Goal: Book appointment/travel/reservation

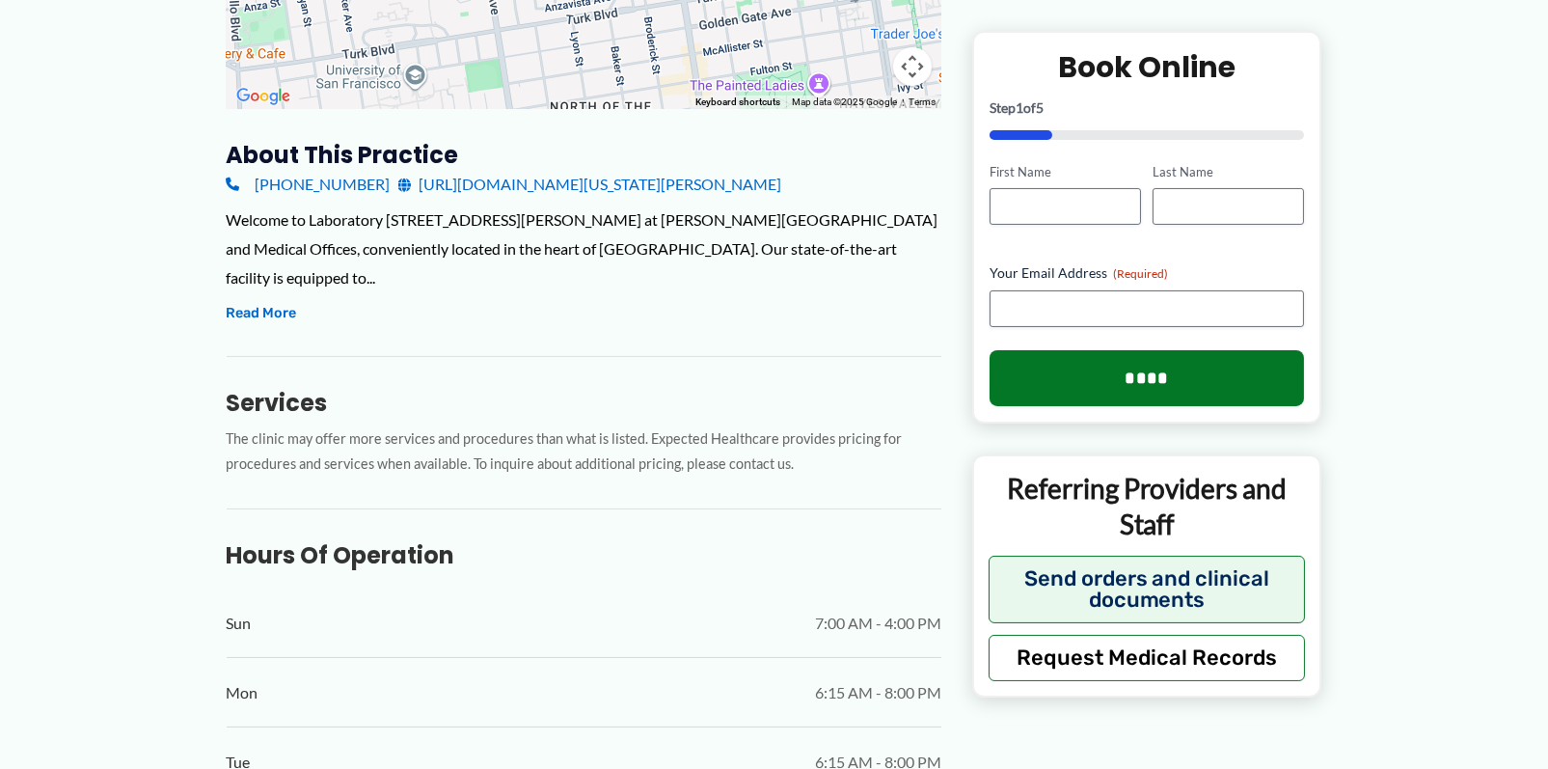
scroll to position [675, 0]
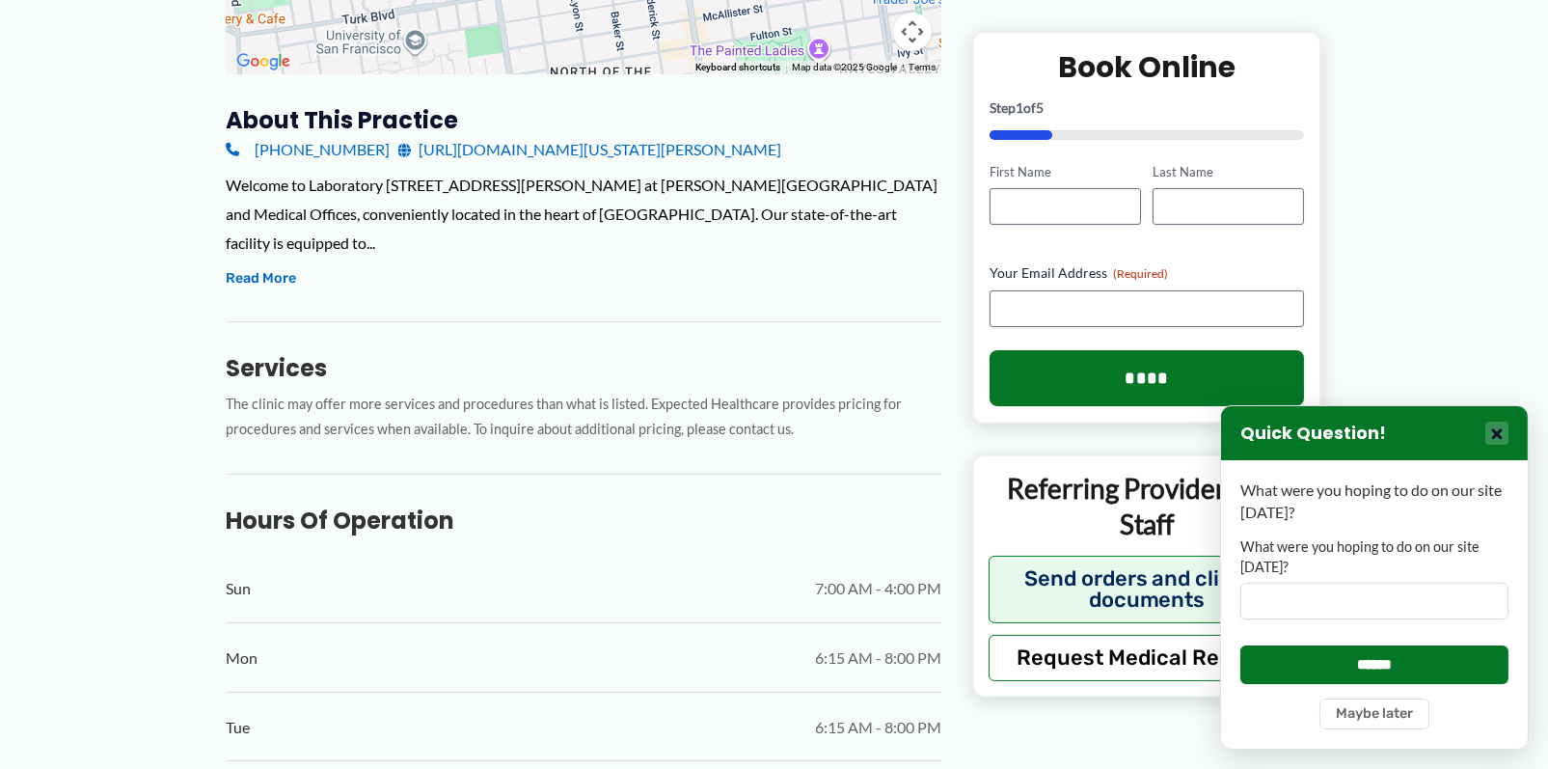
click at [1505, 431] on button "×" at bounding box center [1496, 432] width 23 height 23
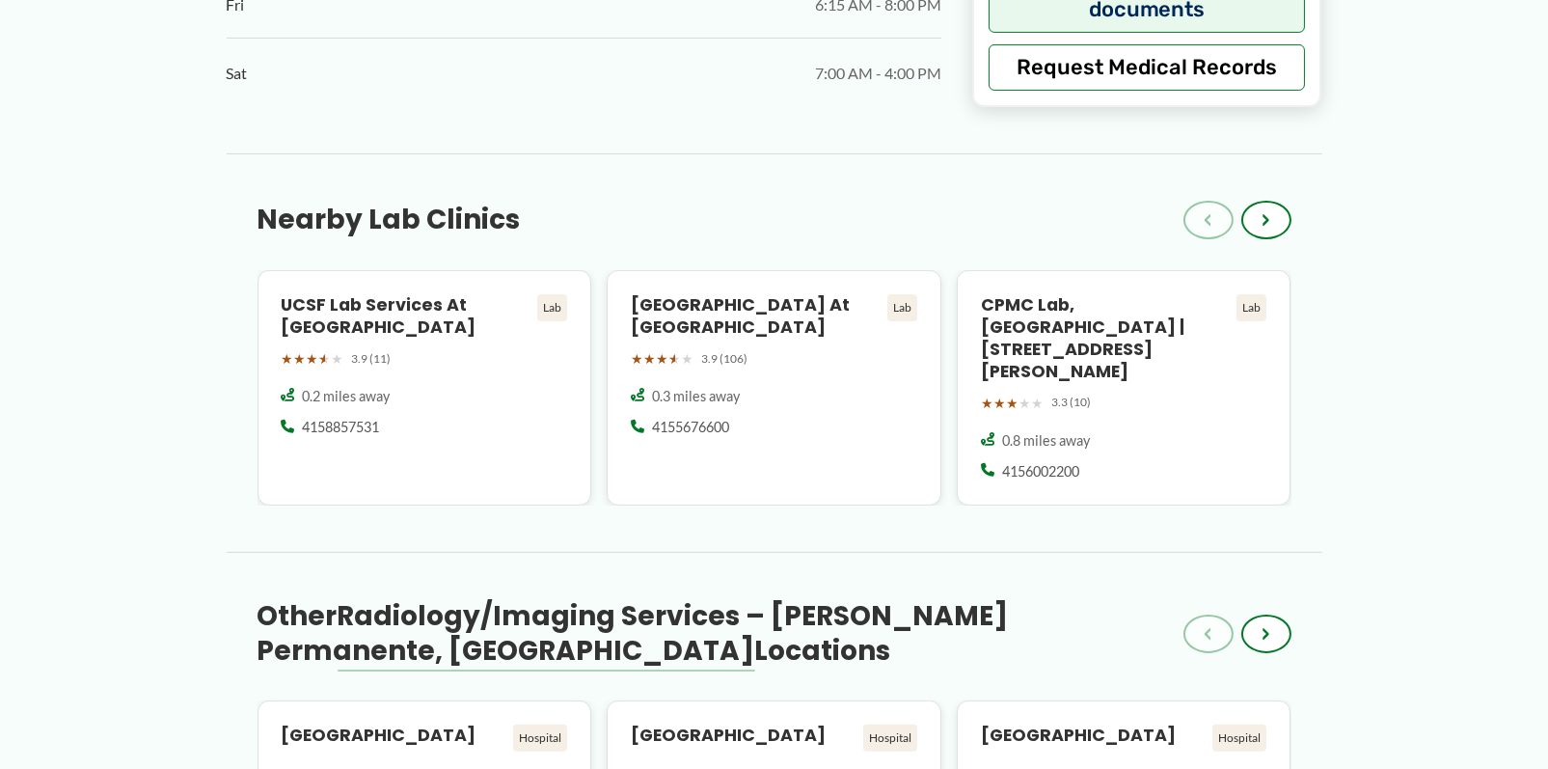
scroll to position [1640, 0]
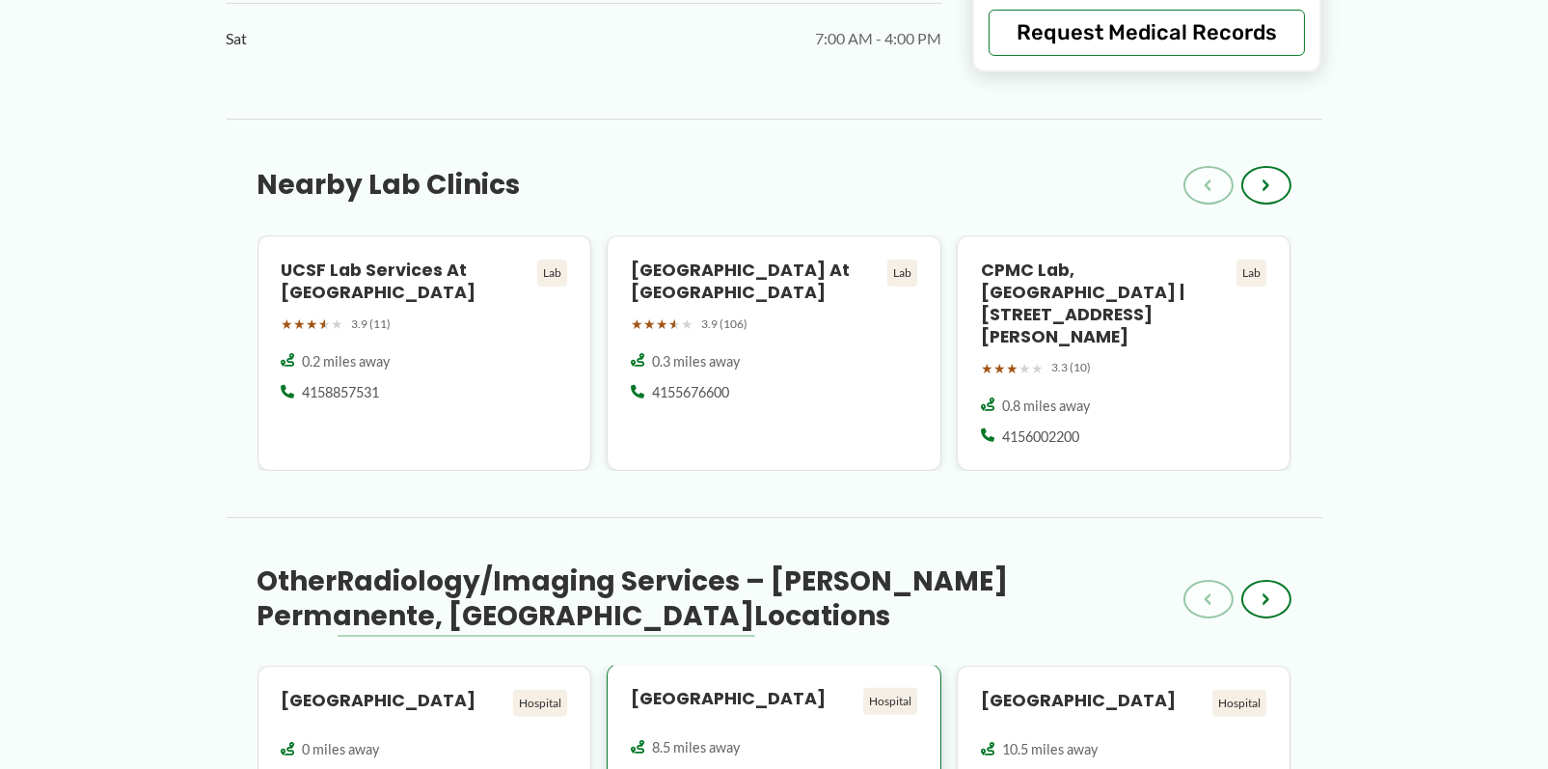
click at [696, 688] on h4 "[GEOGRAPHIC_DATA]" at bounding box center [743, 699] width 225 height 22
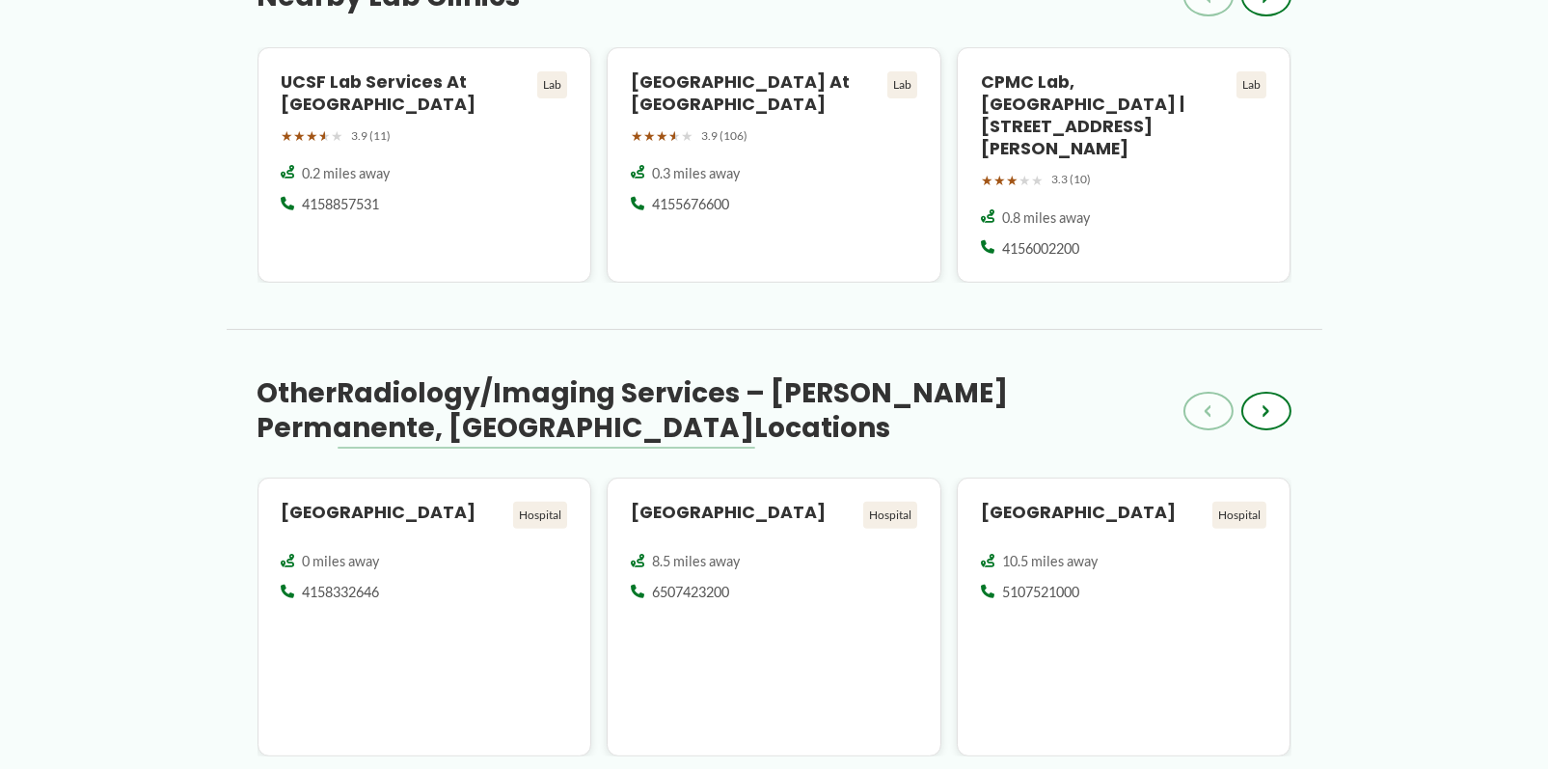
scroll to position [1736, 0]
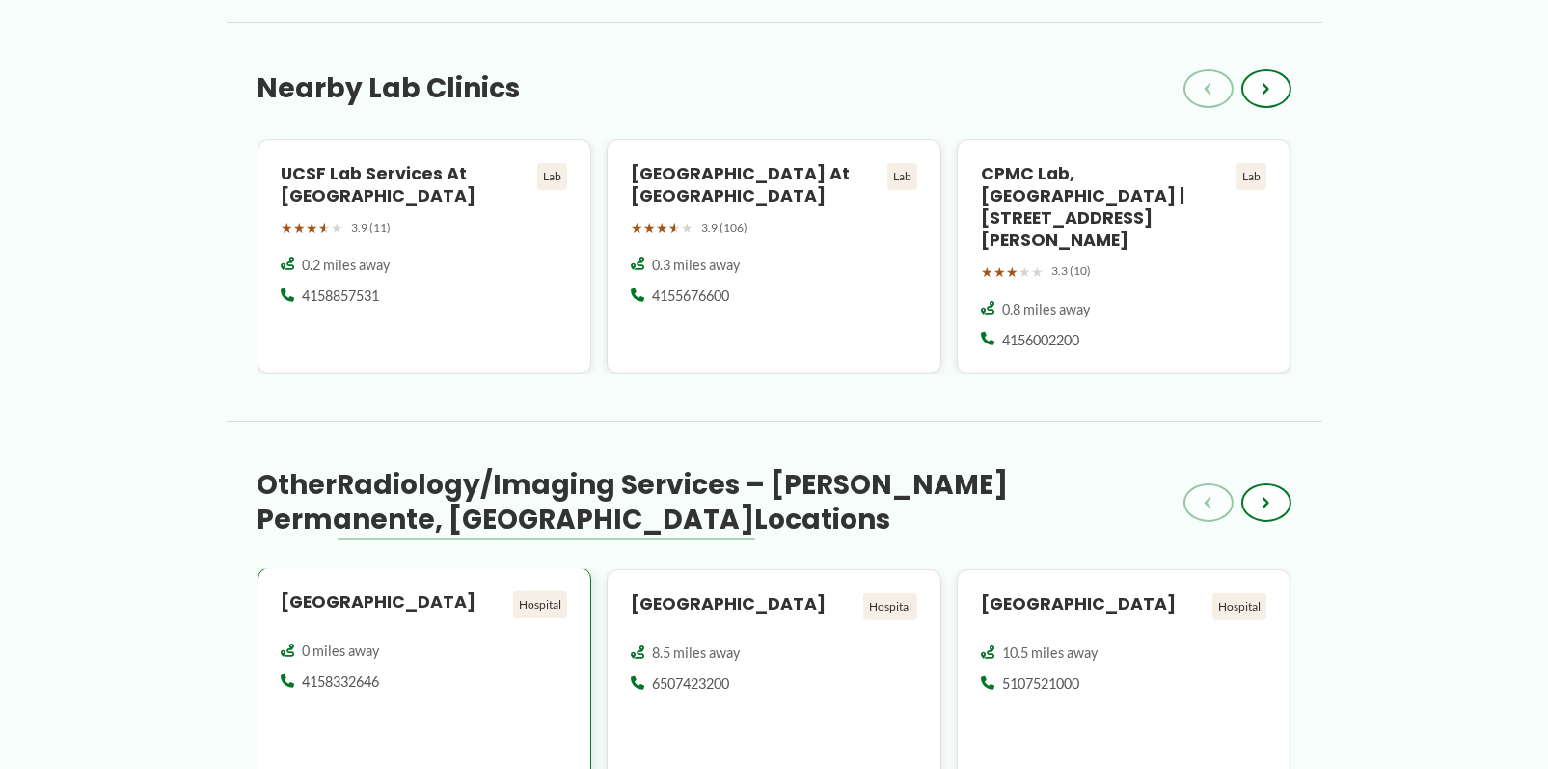
click at [427, 591] on h4 "[GEOGRAPHIC_DATA]" at bounding box center [394, 602] width 225 height 22
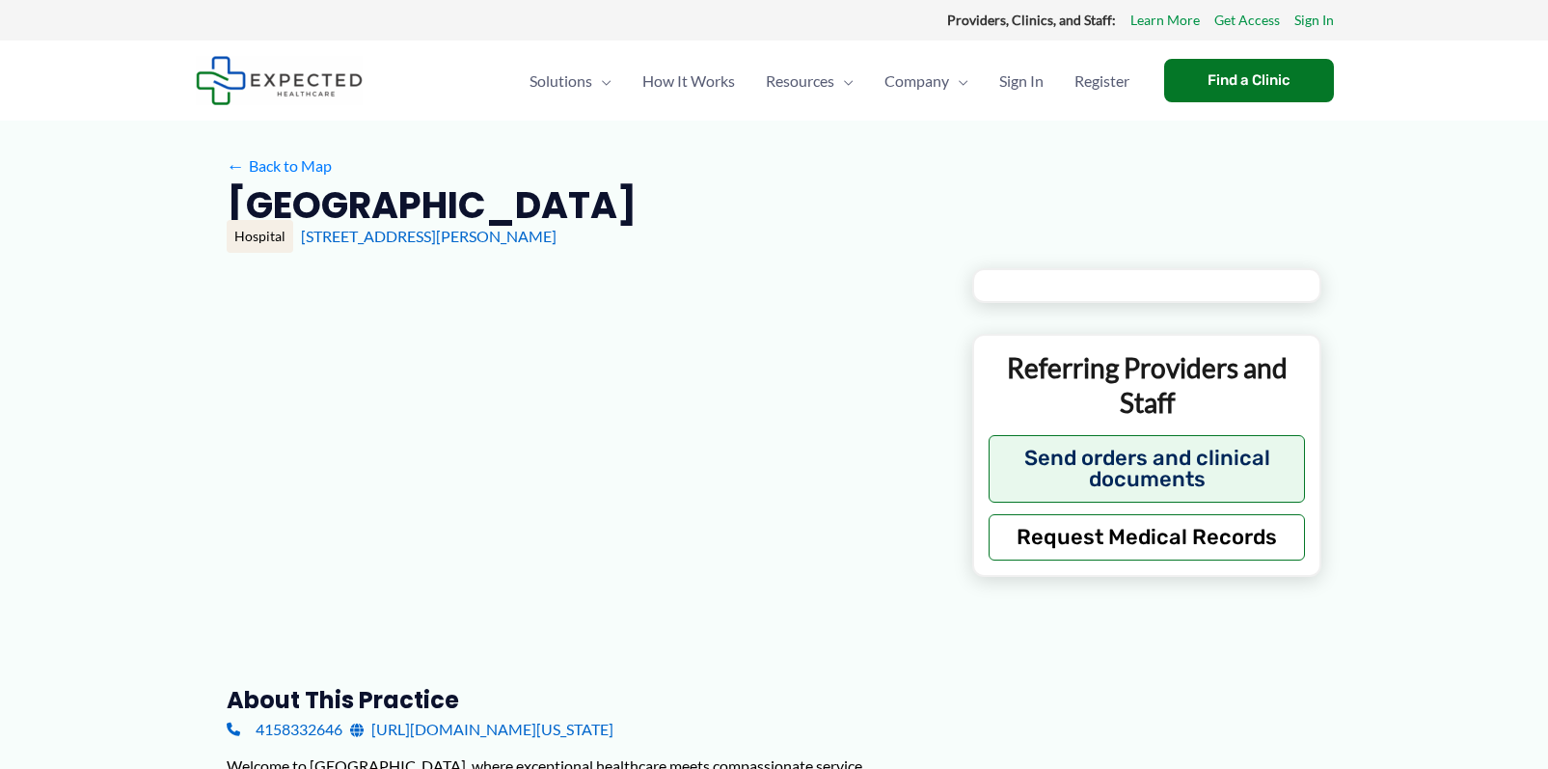
type input "**********"
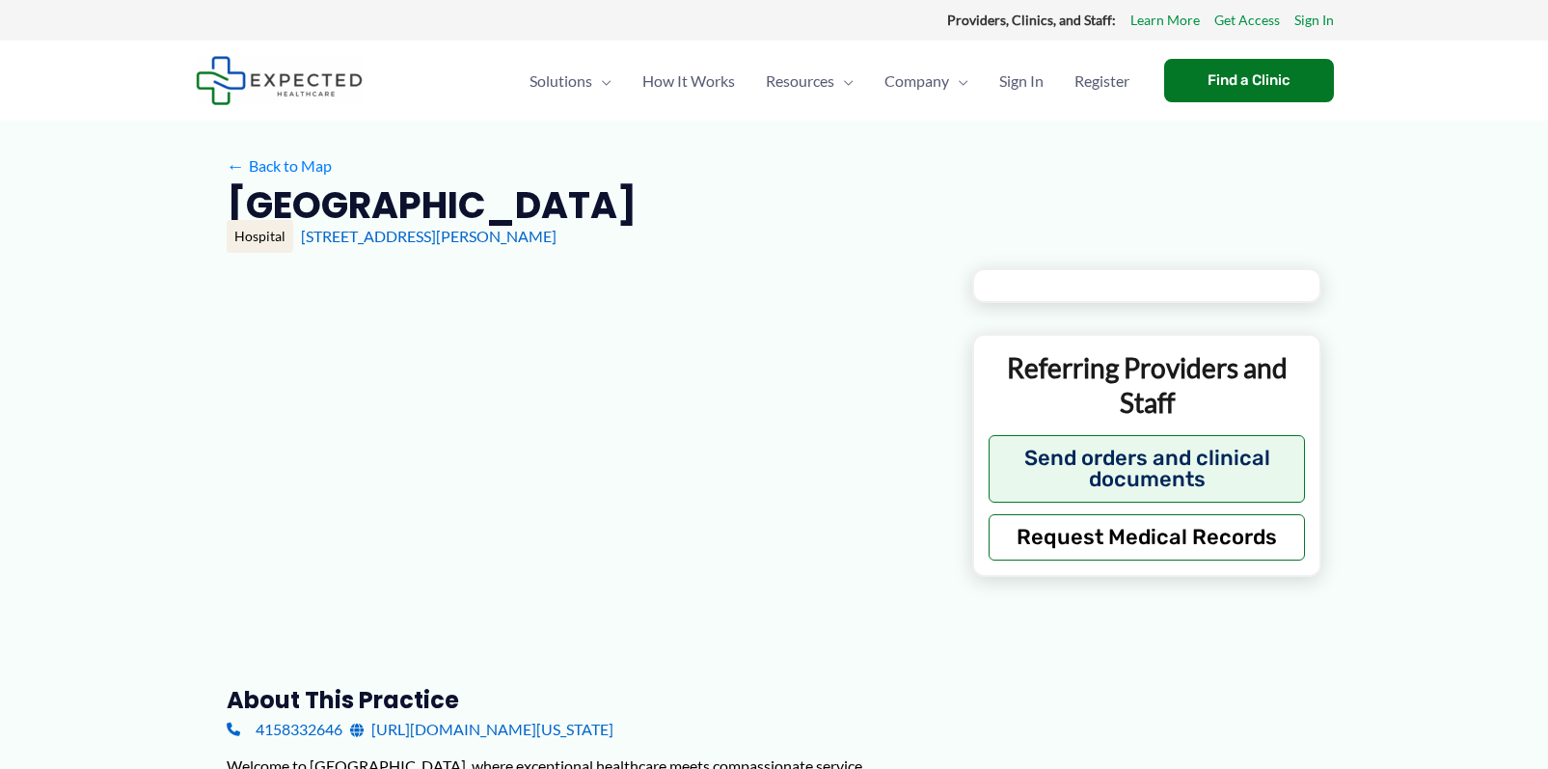
type input "**********"
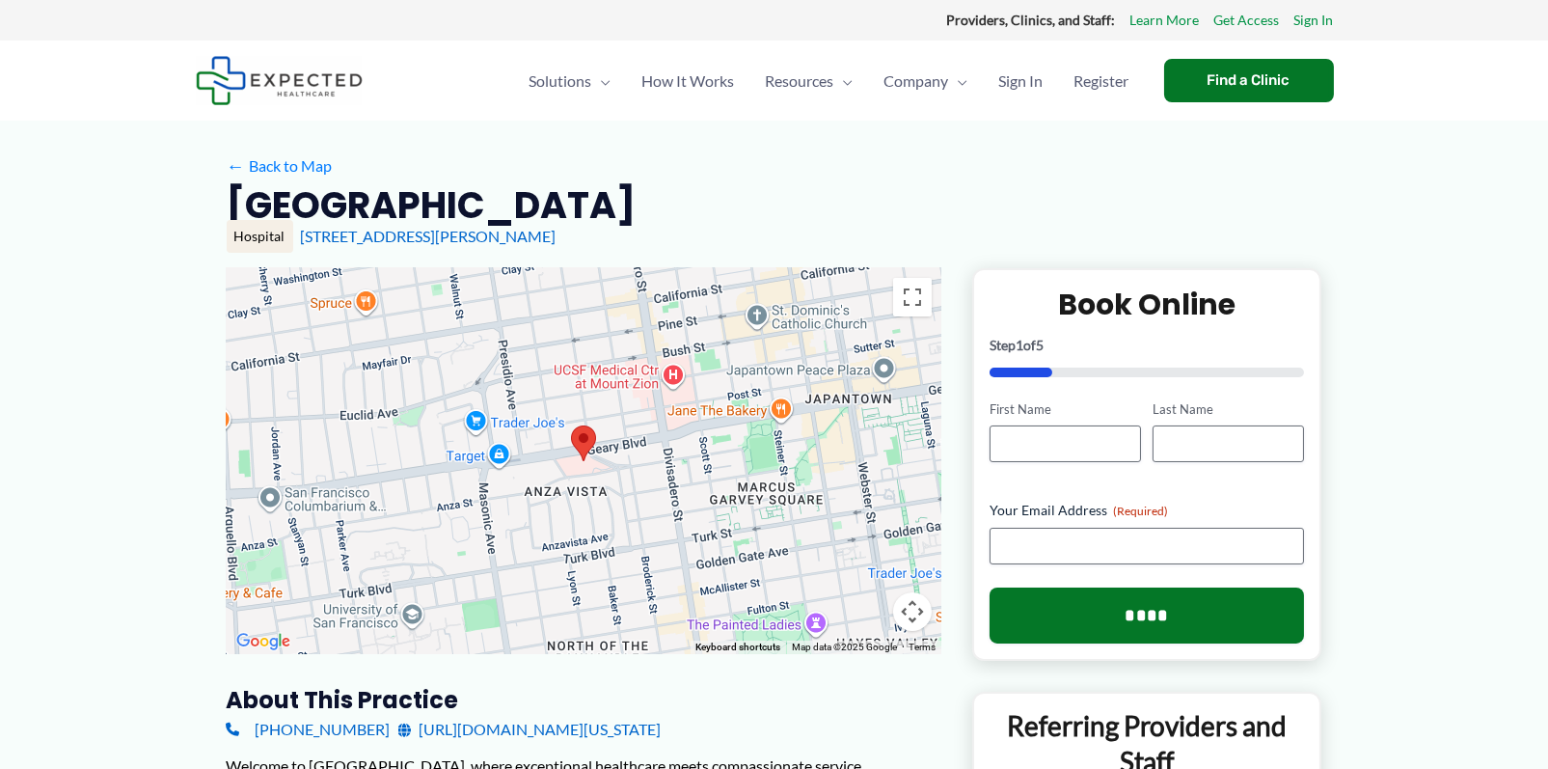
click at [585, 451] on img at bounding box center [583, 443] width 41 height 51
click at [585, 443] on img at bounding box center [583, 443] width 41 height 51
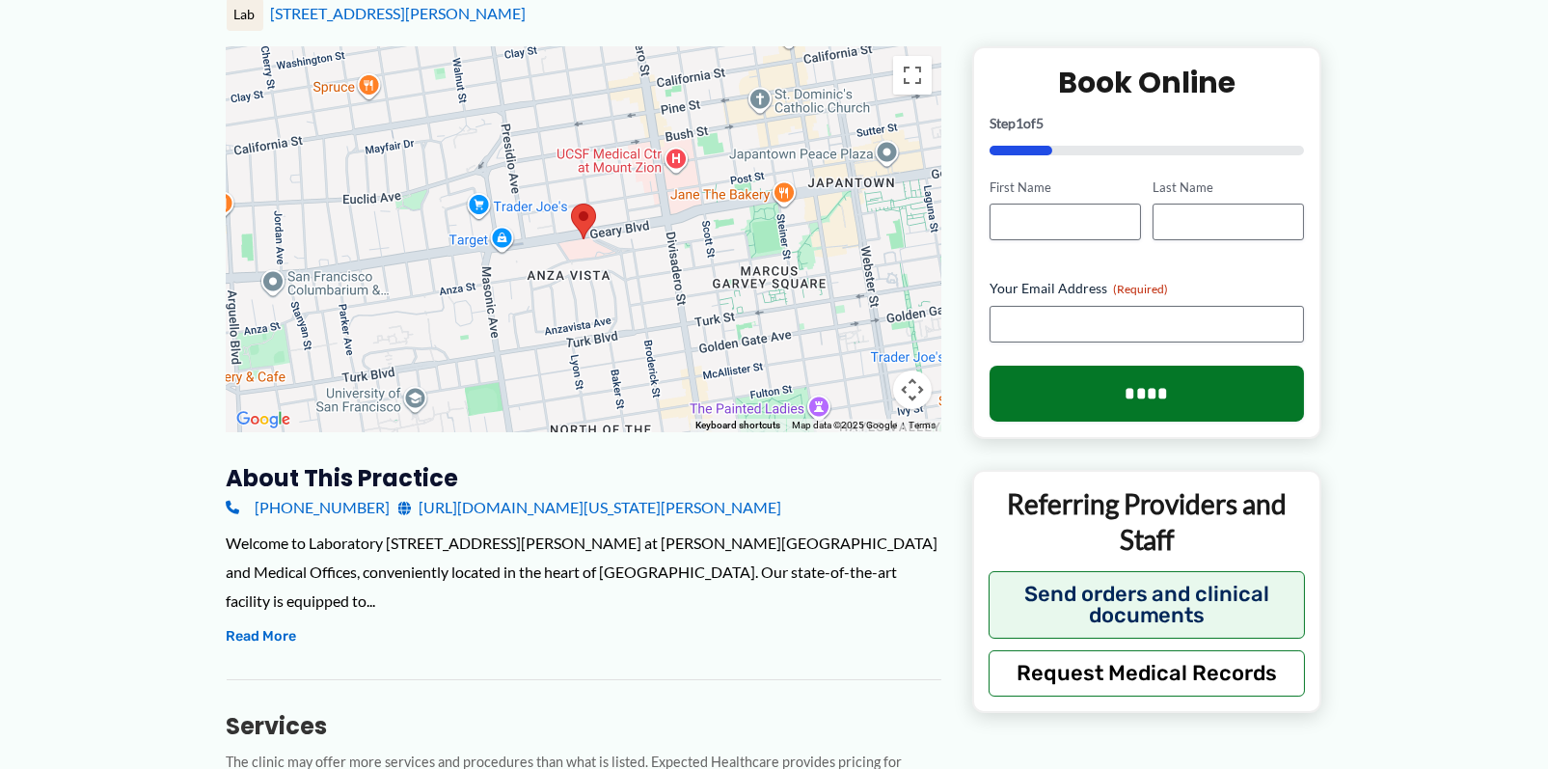
scroll to position [96, 0]
